Goal: Transaction & Acquisition: Download file/media

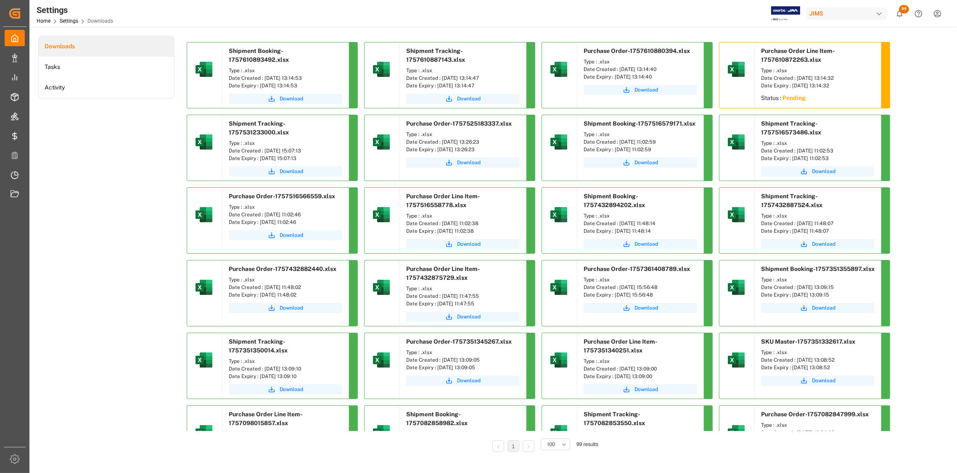
click at [296, 20] on div "Settings Home Settings Downloads JIMS 99 Notifications Only show unread All Wat…" at bounding box center [490, 13] width 933 height 27
click at [57, 62] on li "Tasks" at bounding box center [106, 67] width 135 height 21
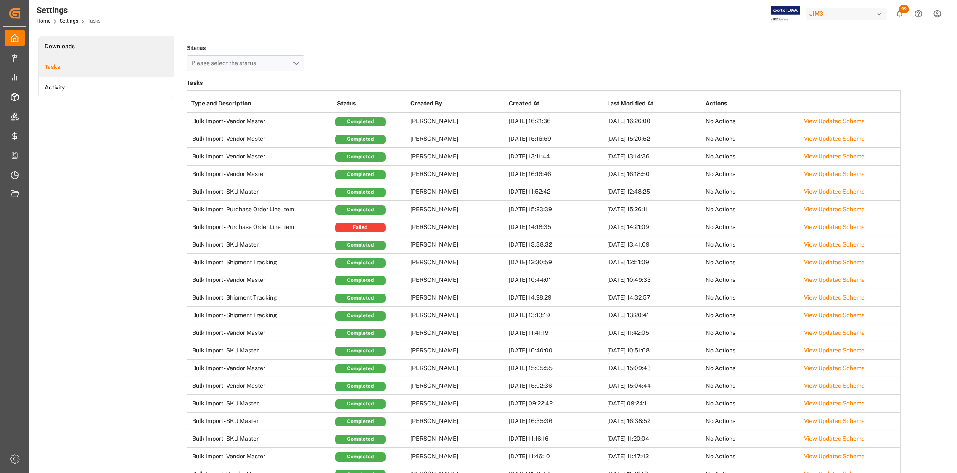
click at [62, 43] on li "Downloads" at bounding box center [106, 46] width 135 height 21
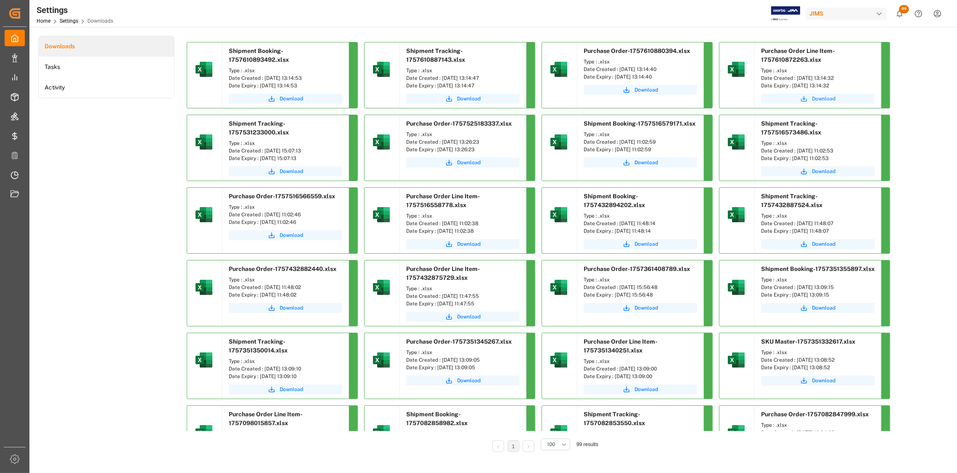
click at [823, 98] on span "Download" at bounding box center [824, 99] width 24 height 8
click at [631, 42] on div "Purchase Order-1757610880394.xlsx Type : .xlsx Date Created : [DATE] 13:14:40 D…" at bounding box center [626, 75] width 171 height 66
drag, startPoint x: 849, startPoint y: 77, endPoint x: 796, endPoint y: 79, distance: 53.0
click at [796, 79] on div "Date Created : [DATE] 13:14:32" at bounding box center [817, 78] width 113 height 8
copy div "[DATE] 13:14:32"
